Goal: Task Accomplishment & Management: Manage account settings

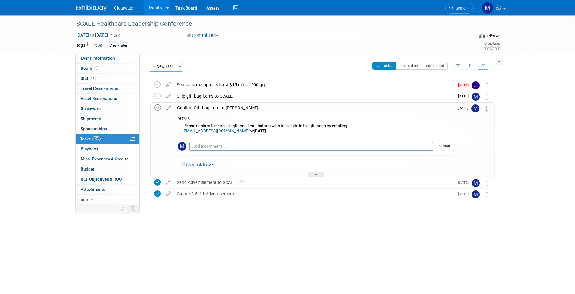
click at [160, 107] on icon at bounding box center [158, 107] width 6 height 6
click at [237, 244] on div "SCALE Healthcare Leadership Conference Oct 14, 2025 to Oct 14, 2025 (1 day) Oct…" at bounding box center [287, 129] width 575 height 229
click at [244, 94] on div "Ship gift bag items to SCALE" at bounding box center [314, 96] width 281 height 10
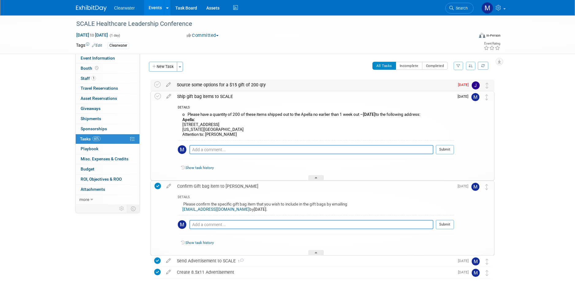
click at [244, 87] on div "Source some options for a $15 gift of 200 qty" at bounding box center [314, 84] width 281 height 10
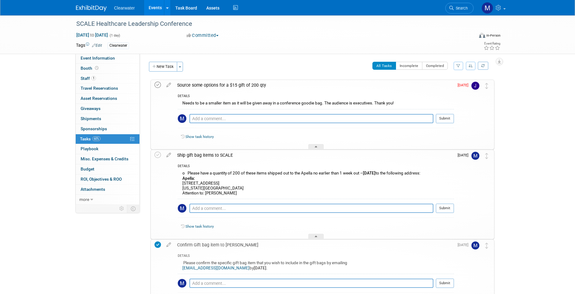
click at [159, 83] on icon at bounding box center [158, 85] width 6 height 6
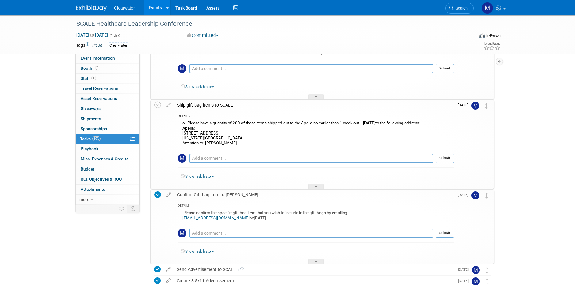
scroll to position [80, 0]
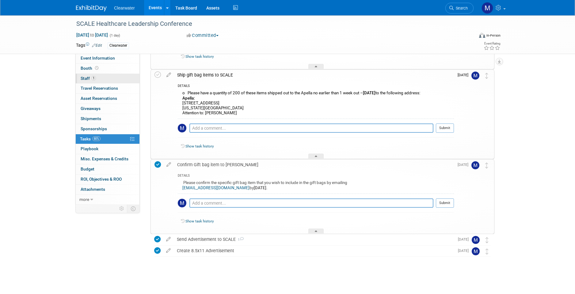
click at [100, 79] on link "1 Staff 1" at bounding box center [108, 79] width 64 height 10
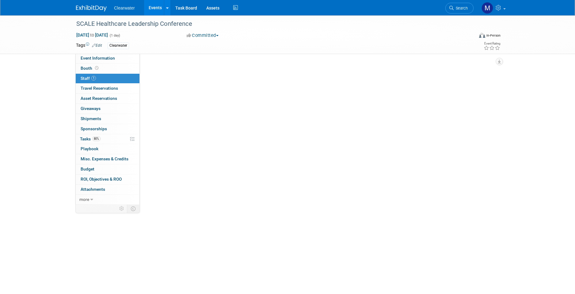
scroll to position [0, 0]
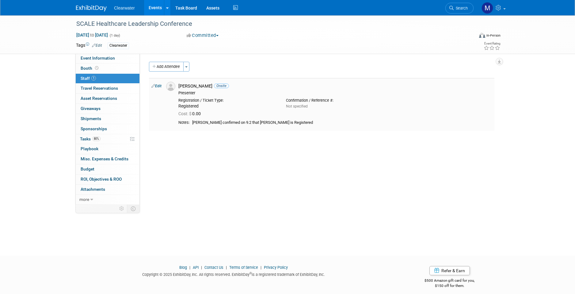
click at [157, 85] on link "Edit" at bounding box center [157, 86] width 10 height 4
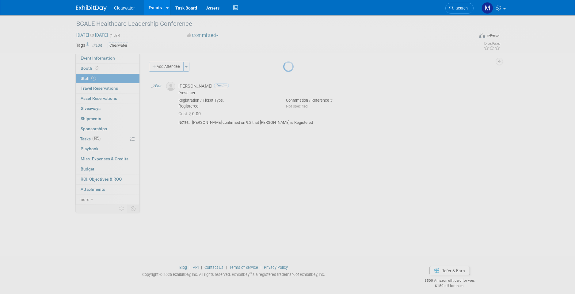
select select "c9dd2c84-12c6-47cc-ab55-8b3e9225eb9a"
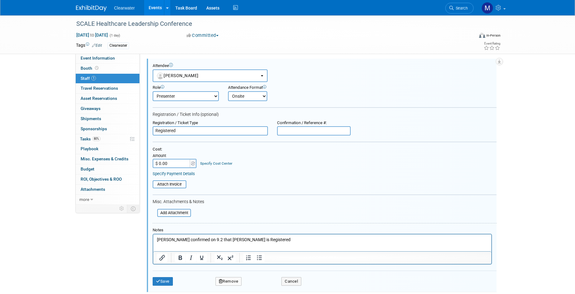
scroll to position [83, 0]
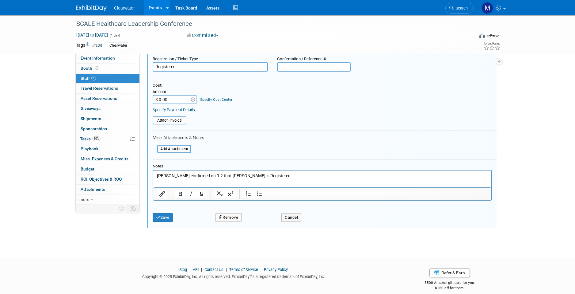
click at [234, 216] on div "Save Remove Cancel" at bounding box center [325, 216] width 344 height 20
click at [234, 214] on button "Remove" at bounding box center [229, 217] width 26 height 9
click at [263, 220] on link "Yes" at bounding box center [262, 216] width 18 height 10
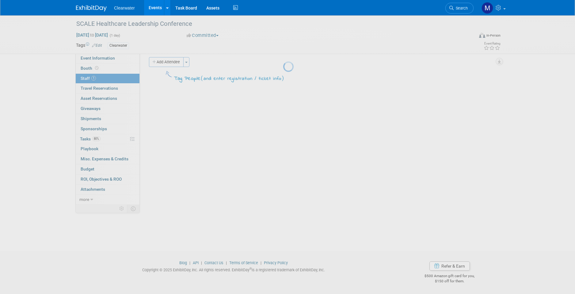
scroll to position [5, 0]
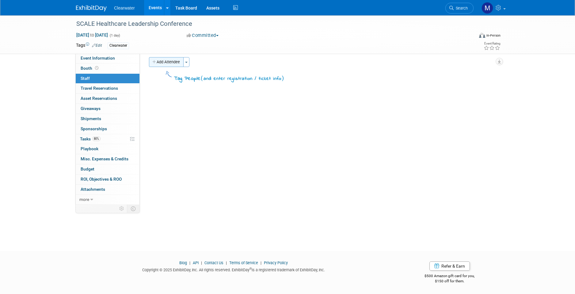
click at [169, 63] on button "Add Attendee" at bounding box center [166, 62] width 35 height 10
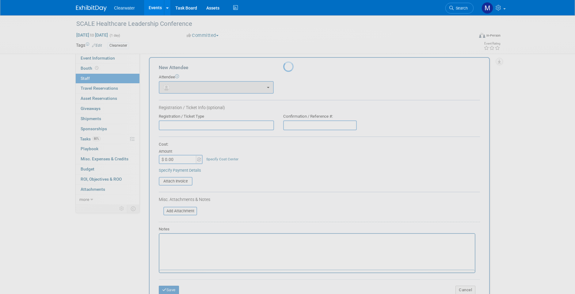
scroll to position [0, 0]
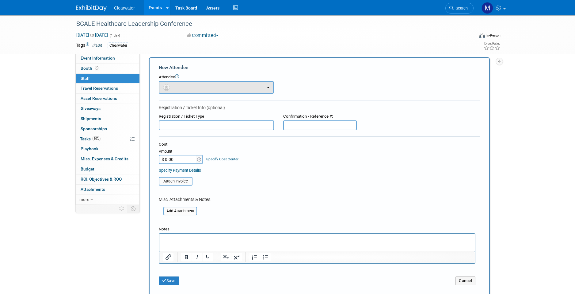
click at [200, 87] on button "button" at bounding box center [216, 87] width 115 height 13
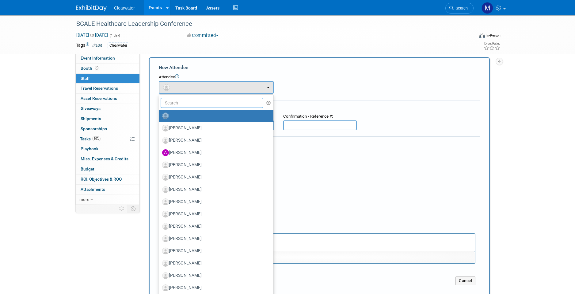
click at [199, 105] on input "text" at bounding box center [212, 103] width 103 height 10
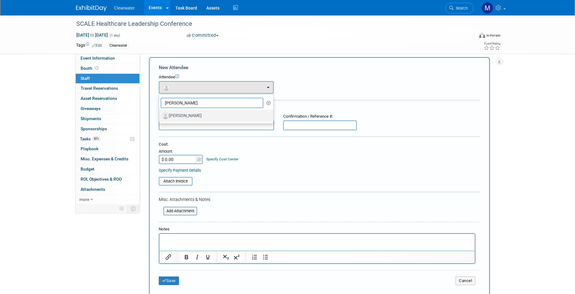
type input "Steve cable"
click at [198, 115] on label "[PERSON_NAME]" at bounding box center [214, 116] width 105 height 10
click at [160, 115] on input "[PERSON_NAME]" at bounding box center [158, 115] width 4 height 4
select select "149fed0c-22a0-4446-9f92-f65a22ca674b"
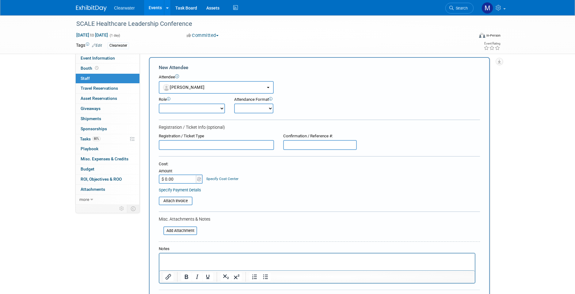
select select "1"
drag, startPoint x: 238, startPoint y: 108, endPoint x: 209, endPoint y: 106, distance: 29.8
click at [209, 106] on div "Role Consultant Demonstrator Host Planner Presenter Onsite" at bounding box center [319, 104] width 331 height 20
select select "8"
click at [279, 187] on div "Specify Payment Details" at bounding box center [319, 190] width 321 height 6
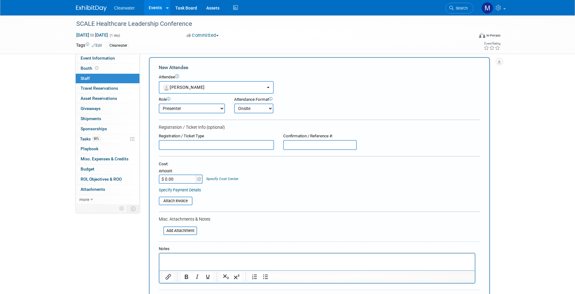
scroll to position [17, 0]
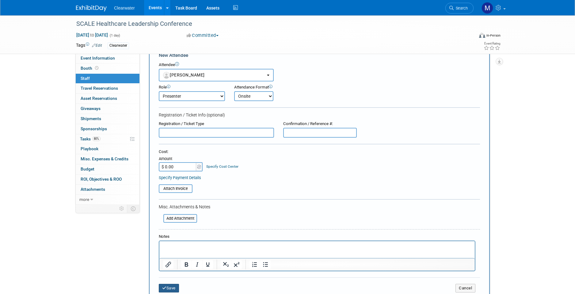
click at [168, 283] on button "Save" at bounding box center [169, 287] width 20 height 9
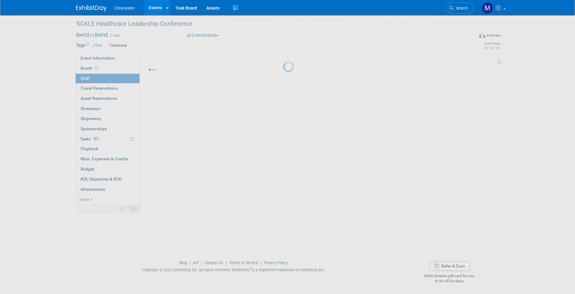
scroll to position [5, 0]
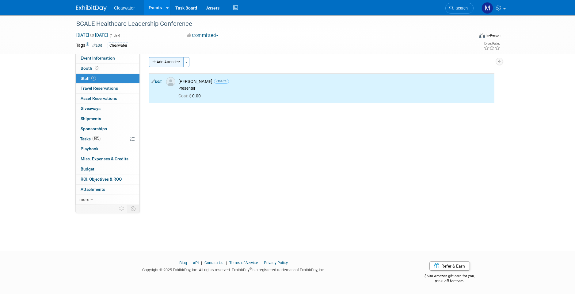
click at [168, 64] on button "Add Attendee" at bounding box center [166, 62] width 35 height 10
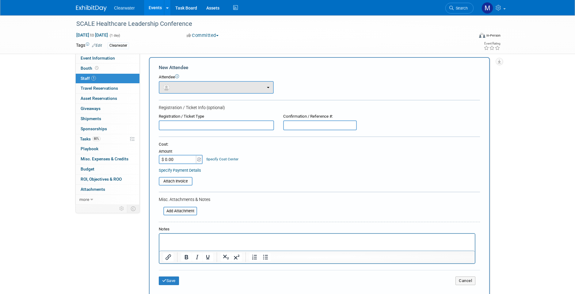
scroll to position [0, 0]
click at [204, 83] on button "button" at bounding box center [216, 87] width 115 height 13
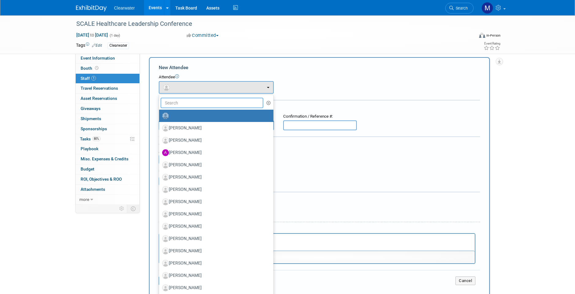
click at [205, 98] on input "text" at bounding box center [212, 103] width 103 height 10
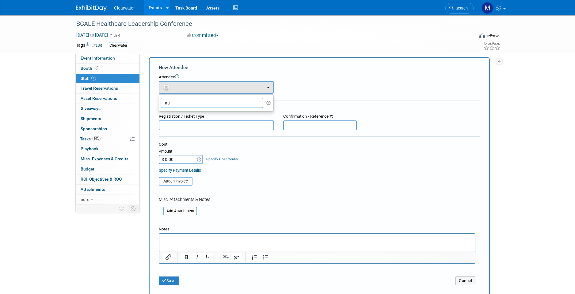
type input "a"
type input "Robyn"
click at [215, 118] on label "[PERSON_NAME]" at bounding box center [214, 116] width 105 height 10
click at [160, 117] on input "[PERSON_NAME]" at bounding box center [158, 115] width 4 height 4
select select "26b8d63b-7158-439d-9193-f405663ae391"
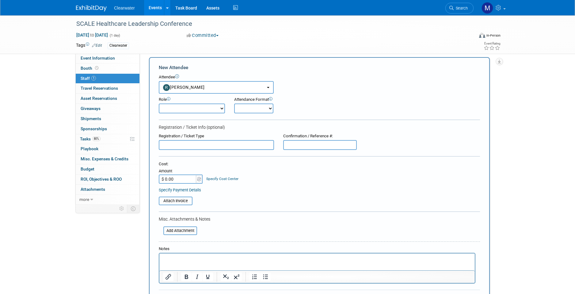
scroll to position [16, 0]
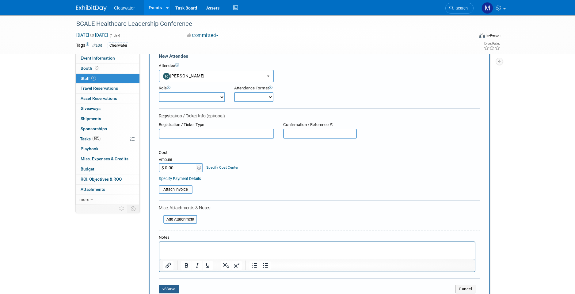
click at [175, 287] on button "Save" at bounding box center [169, 288] width 20 height 9
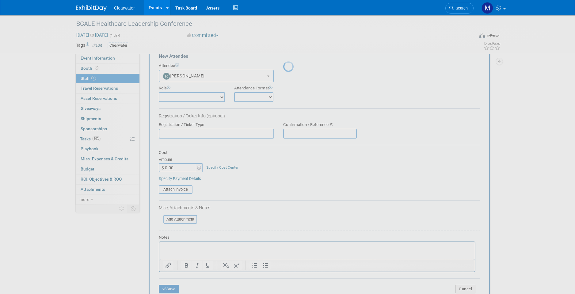
scroll to position [5, 0]
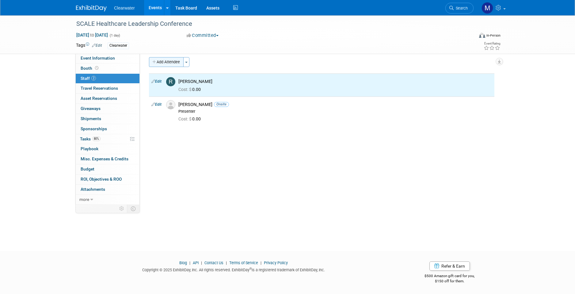
click at [169, 64] on button "Add Attendee" at bounding box center [166, 62] width 35 height 10
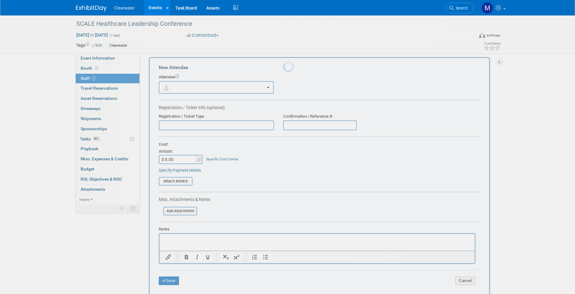
scroll to position [0, 0]
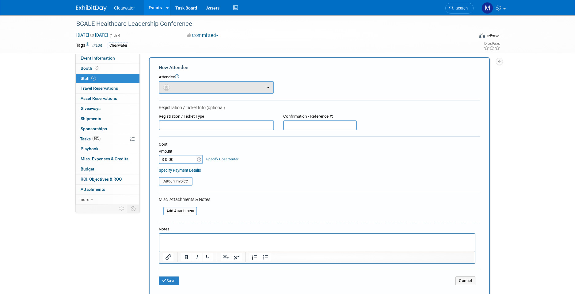
click at [208, 83] on button "button" at bounding box center [216, 87] width 115 height 13
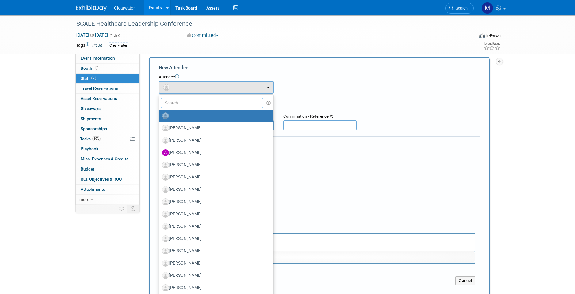
click at [209, 103] on input "text" at bounding box center [212, 103] width 103 height 10
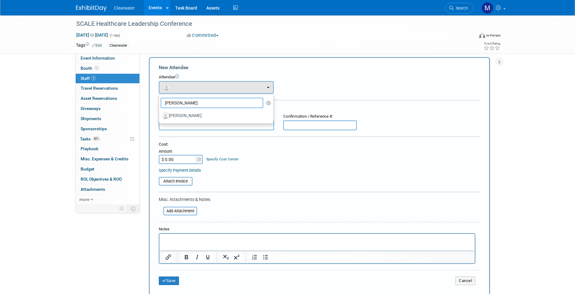
type input "David kola"
click at [214, 111] on label "[PERSON_NAME]" at bounding box center [214, 116] width 105 height 10
click at [160, 113] on input "[PERSON_NAME]" at bounding box center [158, 115] width 4 height 4
select select "6ae013ec-5bf3-49b7-abbe-abf61ef18f39"
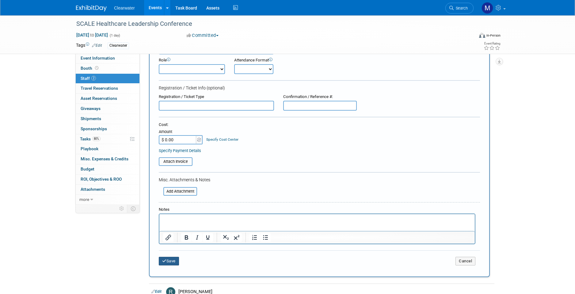
click at [177, 256] on button "Save" at bounding box center [169, 260] width 20 height 9
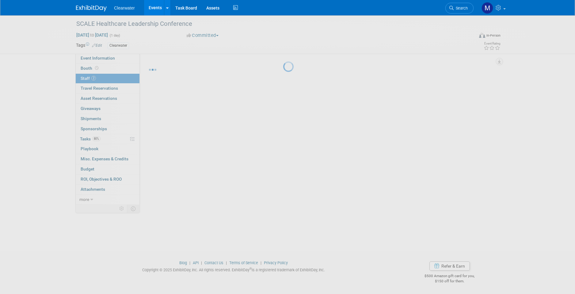
scroll to position [5, 0]
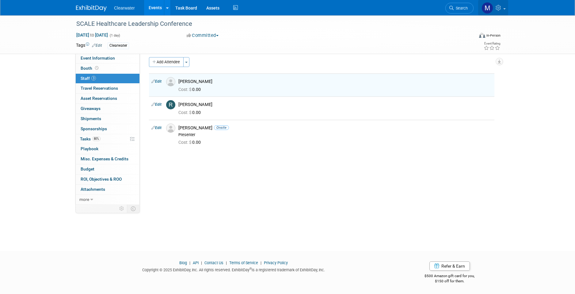
click at [493, 9] on img at bounding box center [488, 8] width 12 height 12
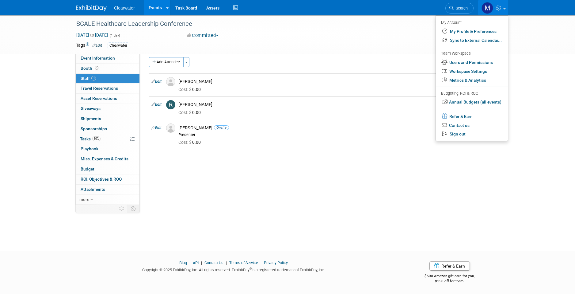
click at [252, 153] on div "Salesforce Campaign: Edit Lead Tracker: Edit Event Notes: Edit X Pre-Attendee L…" at bounding box center [320, 122] width 360 height 147
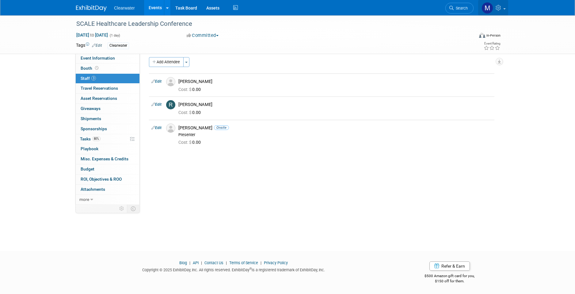
click at [502, 9] on icon at bounding box center [499, 8] width 7 height 6
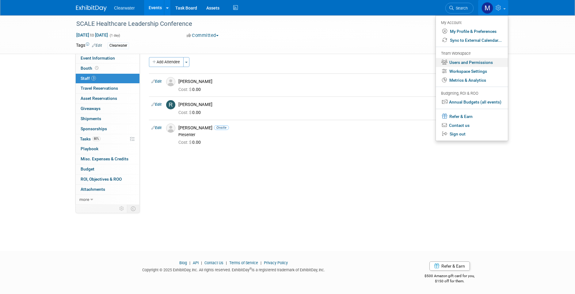
click at [473, 60] on link "Users and Permissions" at bounding box center [472, 62] width 72 height 9
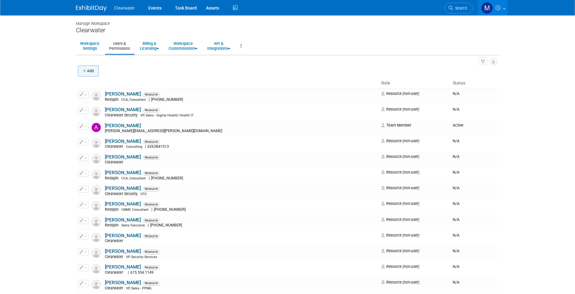
click at [87, 71] on icon "button" at bounding box center [85, 71] width 4 height 4
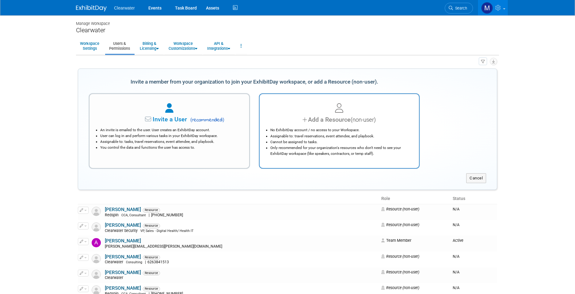
click at [313, 143] on li "Cannot be assigned to tasks." at bounding box center [341, 142] width 141 height 6
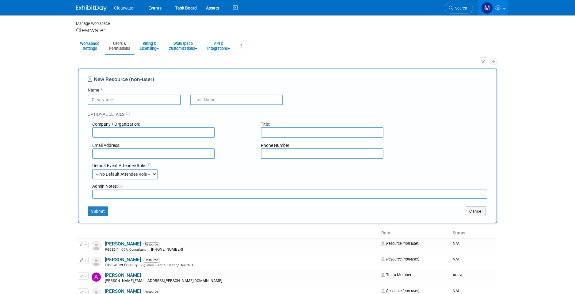
click at [137, 102] on input "Name *" at bounding box center [134, 99] width 93 height 10
click at [140, 103] on input "Name *" at bounding box center [134, 99] width 93 height 10
type input "Austin"
type input "Holland"
type input "Clearwater"
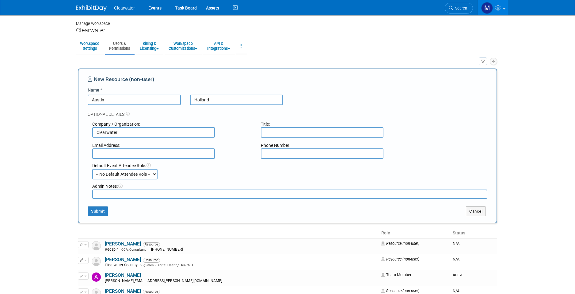
click at [121, 147] on div "Email Address:" at bounding box center [172, 145] width 160 height 6
type input "[EMAIL_ADDRESS][DOMAIN_NAME]"
click at [98, 206] on button "Submit" at bounding box center [98, 211] width 20 height 10
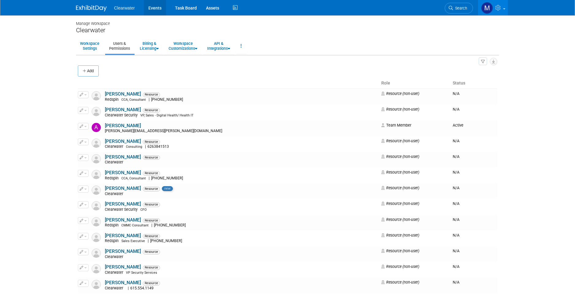
click at [159, 10] on link "Events" at bounding box center [155, 7] width 22 height 15
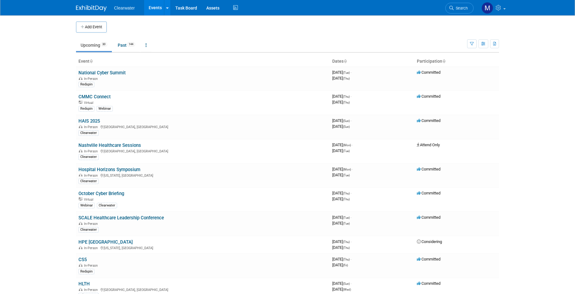
scroll to position [8, 0]
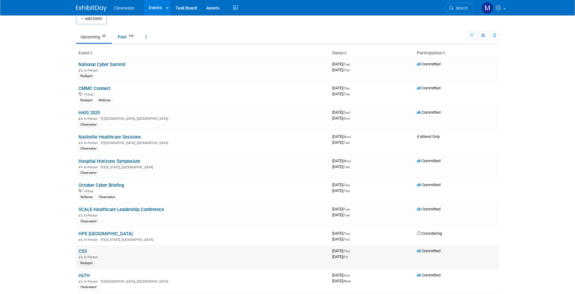
click at [83, 248] on link "CS5" at bounding box center [83, 251] width 8 height 6
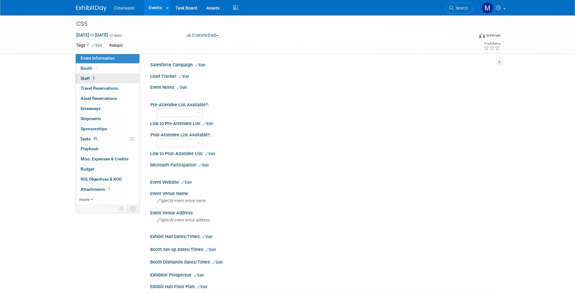
click at [96, 78] on span "5" at bounding box center [93, 78] width 5 height 5
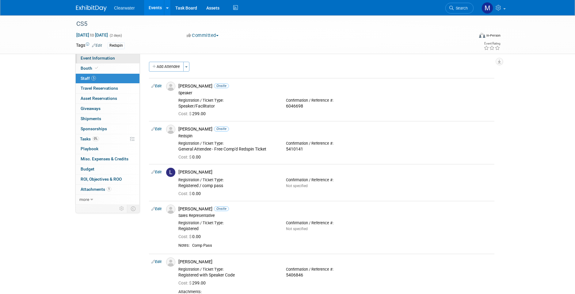
click at [103, 57] on span "Event Information" at bounding box center [98, 58] width 34 height 5
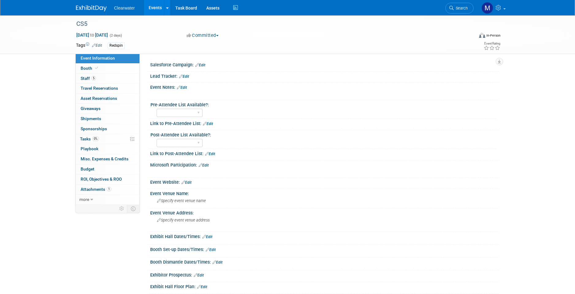
click at [99, 73] on div "Booth Booth" at bounding box center [108, 68] width 64 height 10
click at [101, 69] on link "Booth" at bounding box center [108, 68] width 64 height 10
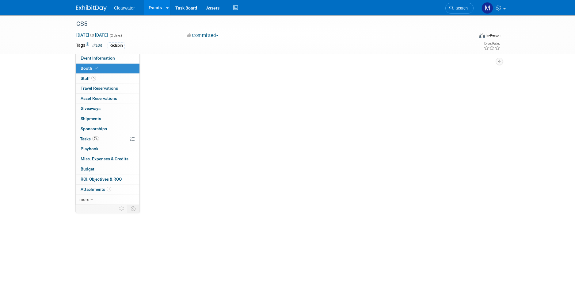
select select "Paid"
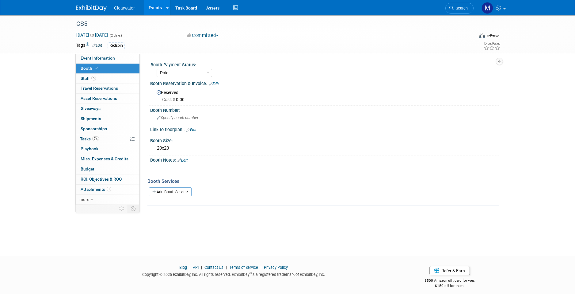
click at [187, 160] on link "Edit" at bounding box center [183, 160] width 10 height 4
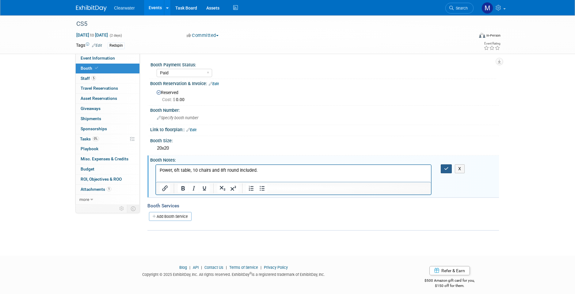
click at [444, 168] on button "button" at bounding box center [446, 168] width 11 height 9
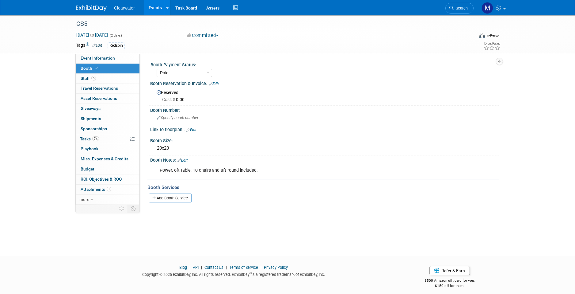
click at [246, 54] on div "Salesforce Campaign: Edit Lead Tracker: Edit Edit X" at bounding box center [320, 126] width 360 height 147
